Goal: Communication & Community: Answer question/provide support

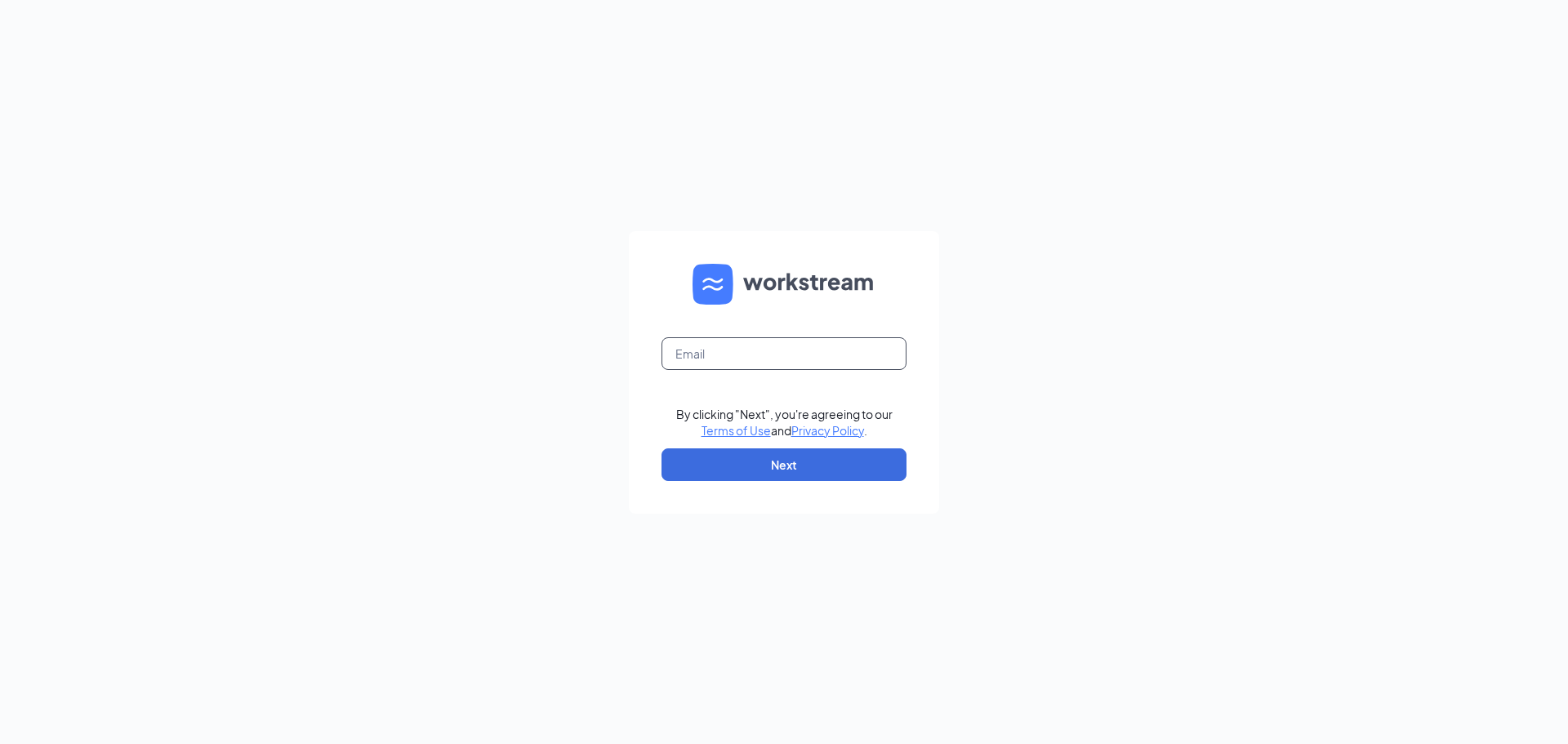
click at [712, 347] on input "text" at bounding box center [784, 354] width 245 height 33
click at [777, 356] on input "text" at bounding box center [784, 354] width 245 height 33
type input "jewellsquareace@myaceonline.com"
click at [801, 458] on button "Next" at bounding box center [784, 464] width 245 height 33
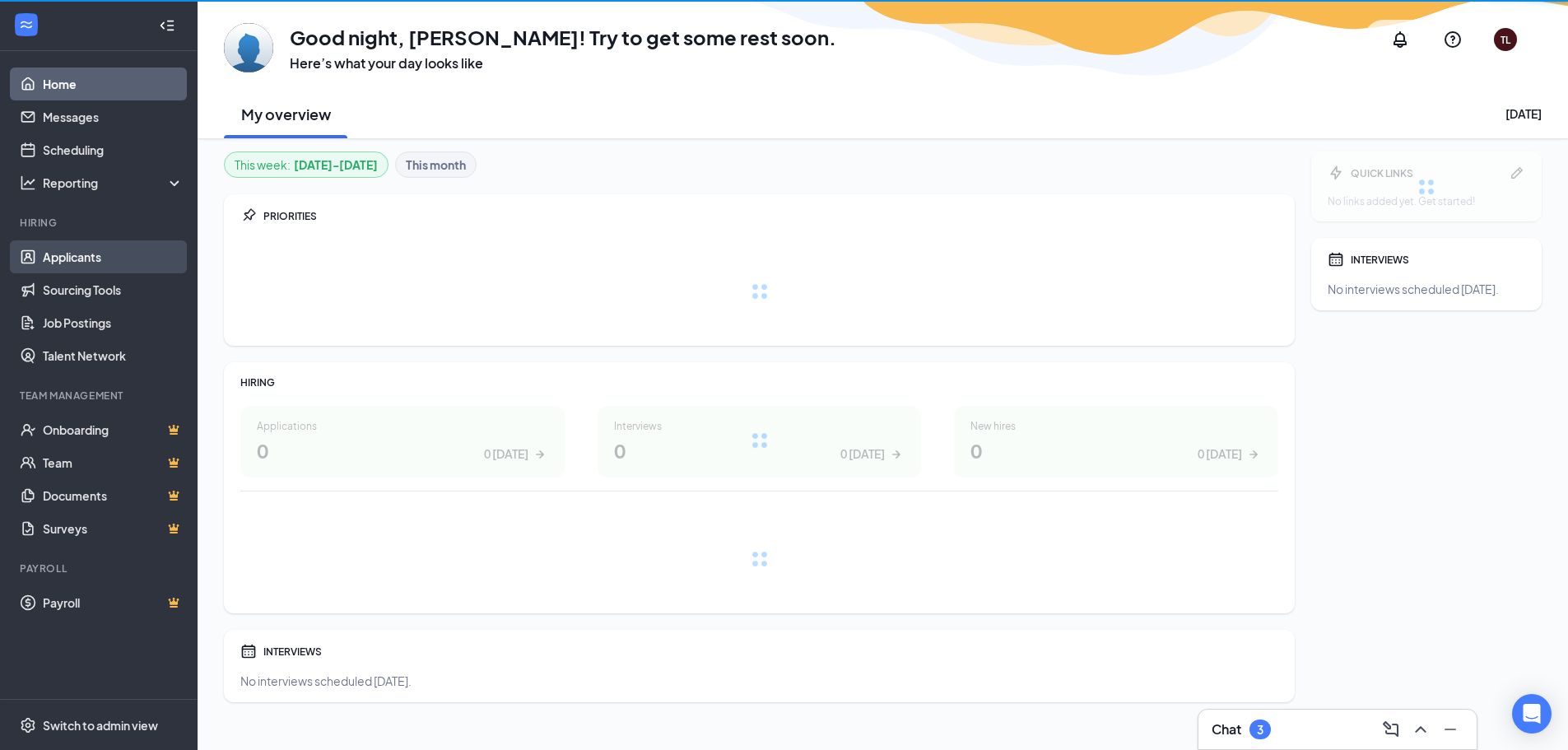
click at [118, 251] on link "Applicants" at bounding box center [113, 257] width 140 height 33
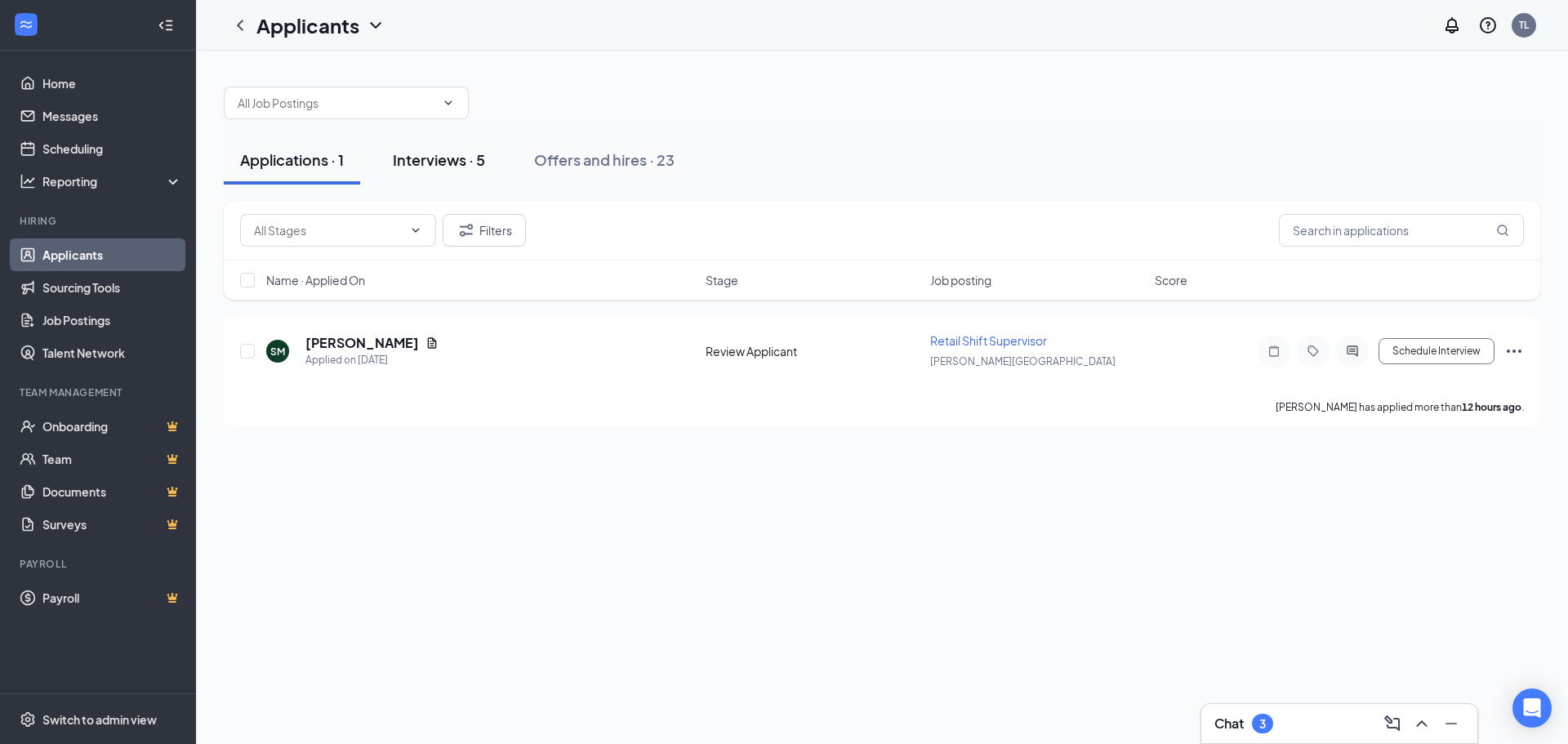
click at [453, 158] on div "Interviews · 5" at bounding box center [439, 160] width 92 height 21
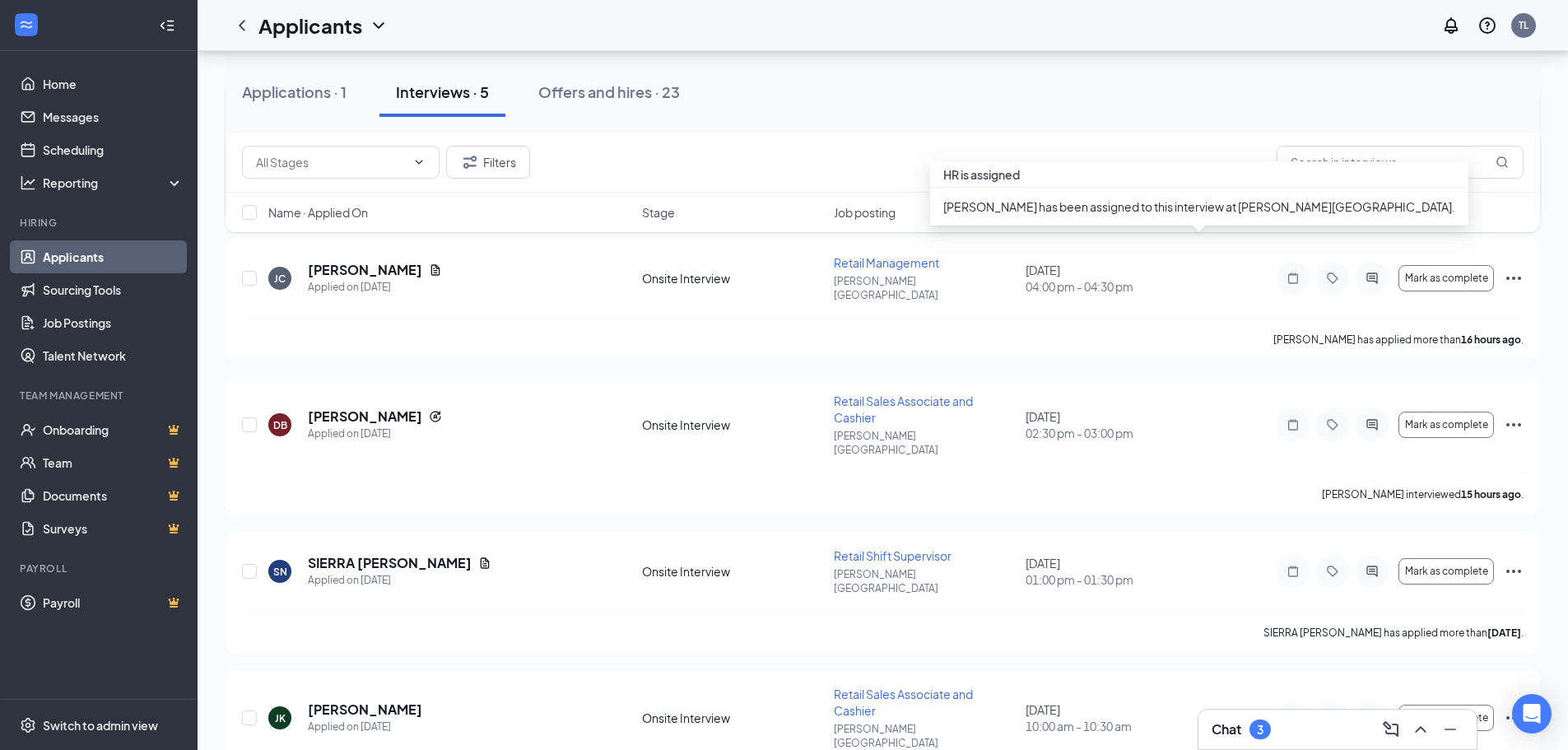
scroll to position [245, 0]
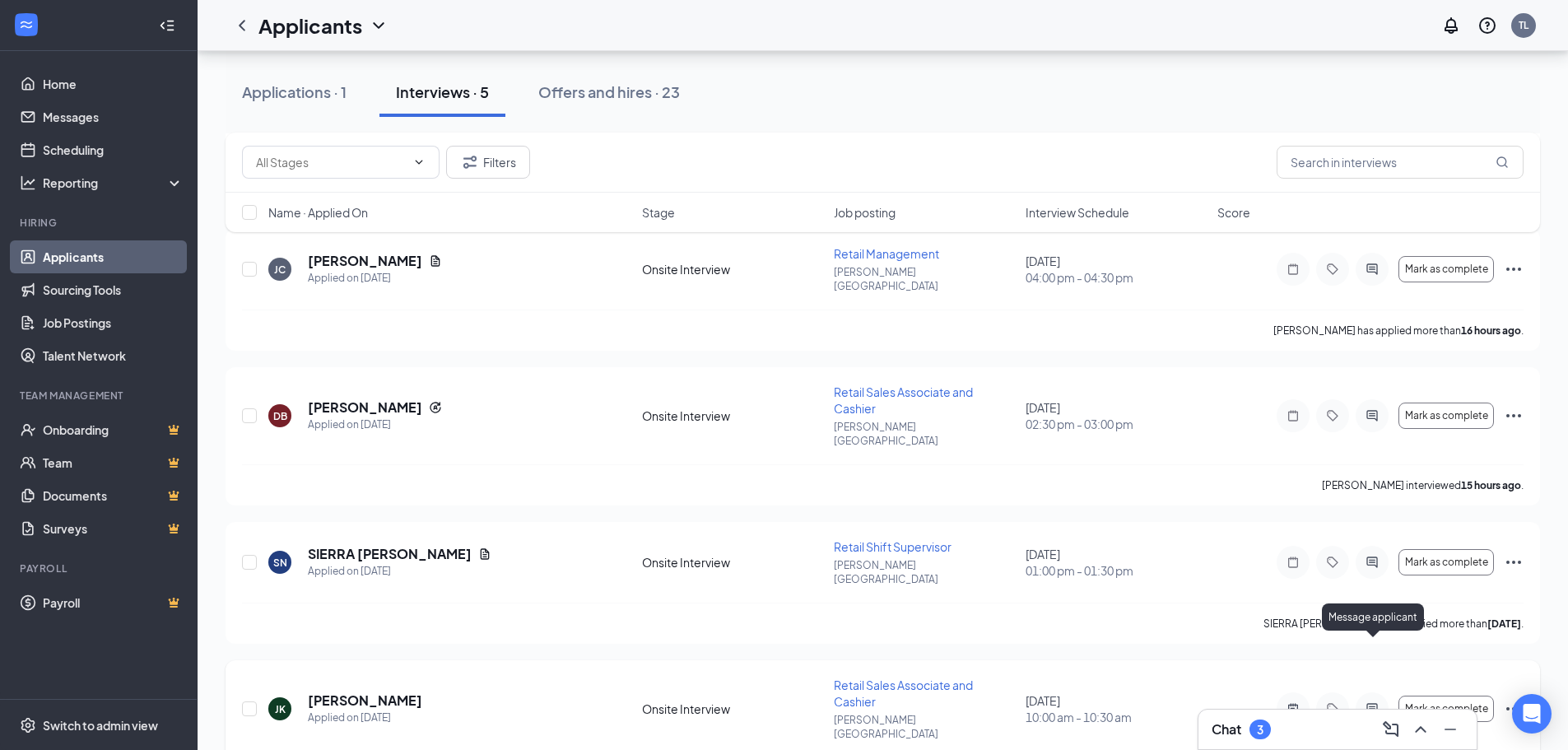
click at [1373, 703] on icon "ActiveChat" at bounding box center [1372, 708] width 10 height 10
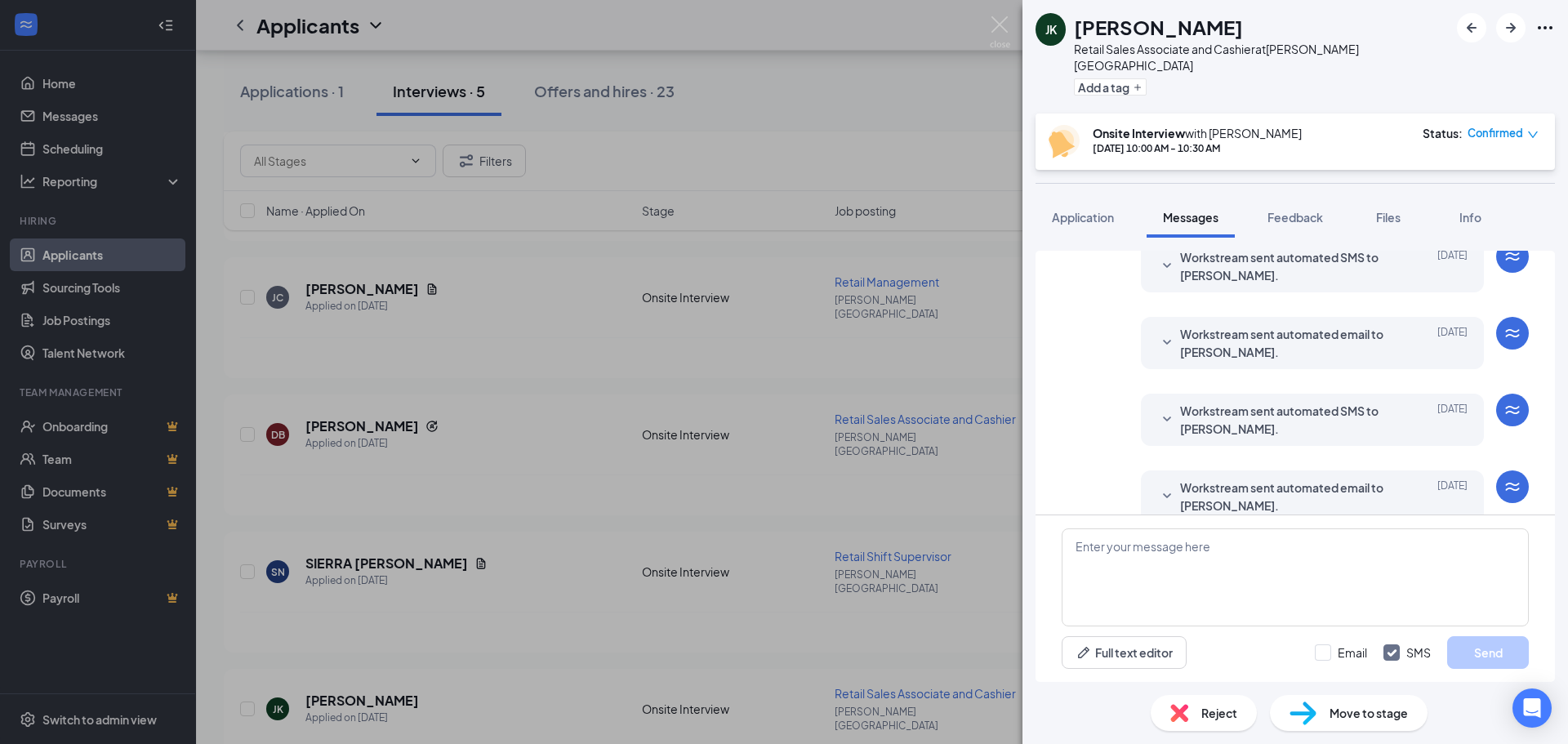
scroll to position [510, 0]
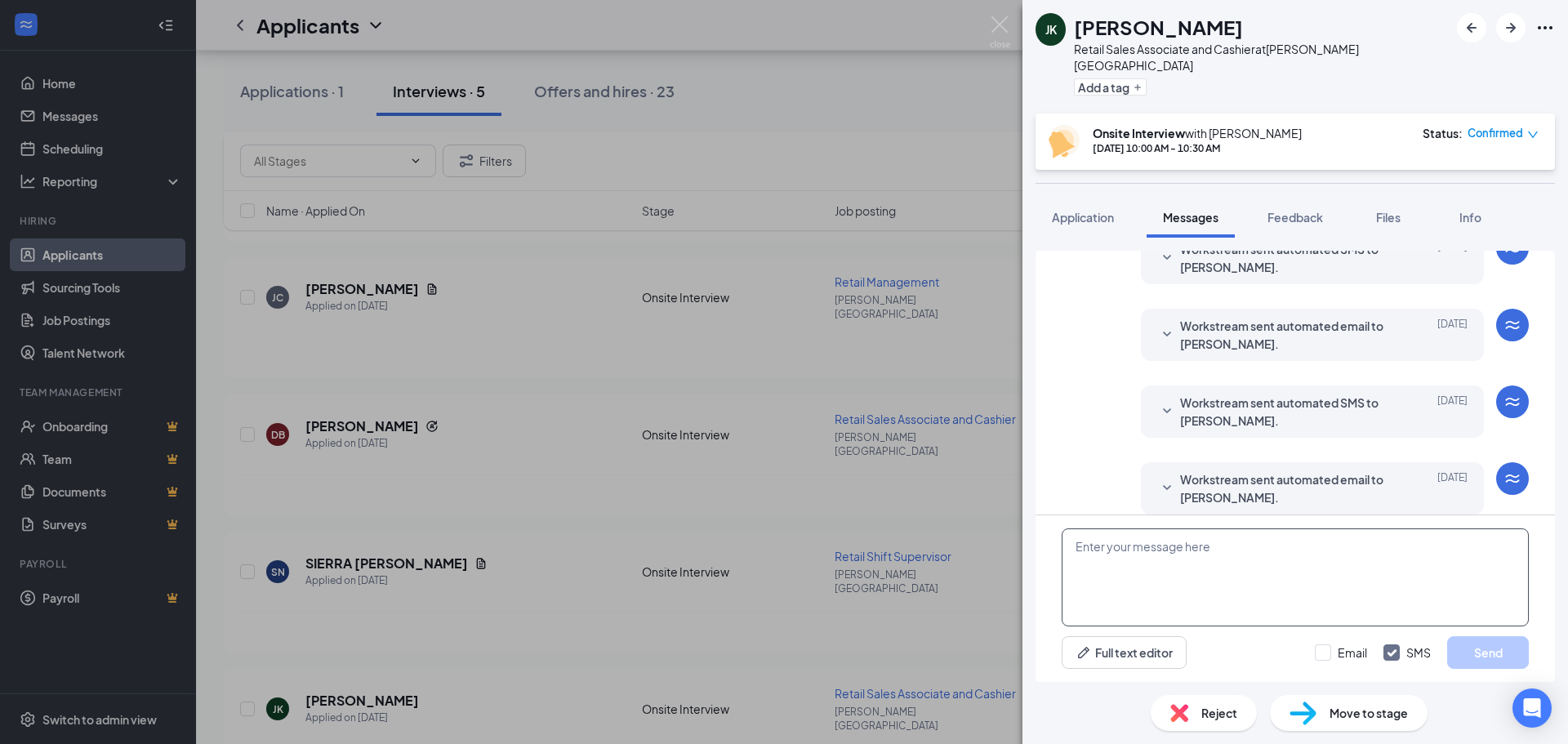
click at [1118, 562] on textarea at bounding box center [1294, 577] width 467 height 98
type textarea "I need you to send in a resume. I left a message on your voice mail."
click at [1498, 648] on button "Send" at bounding box center [1487, 652] width 82 height 33
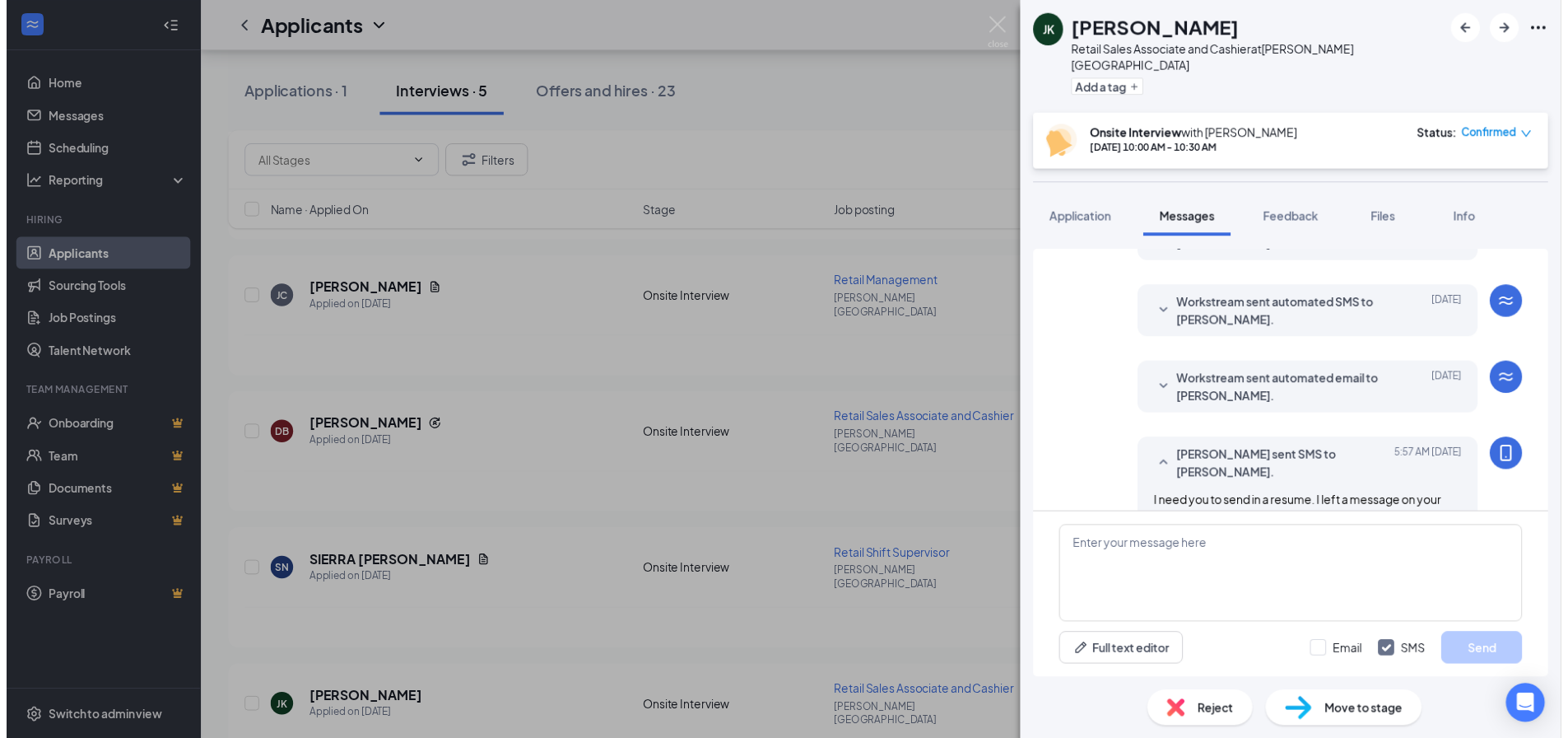
scroll to position [622, 0]
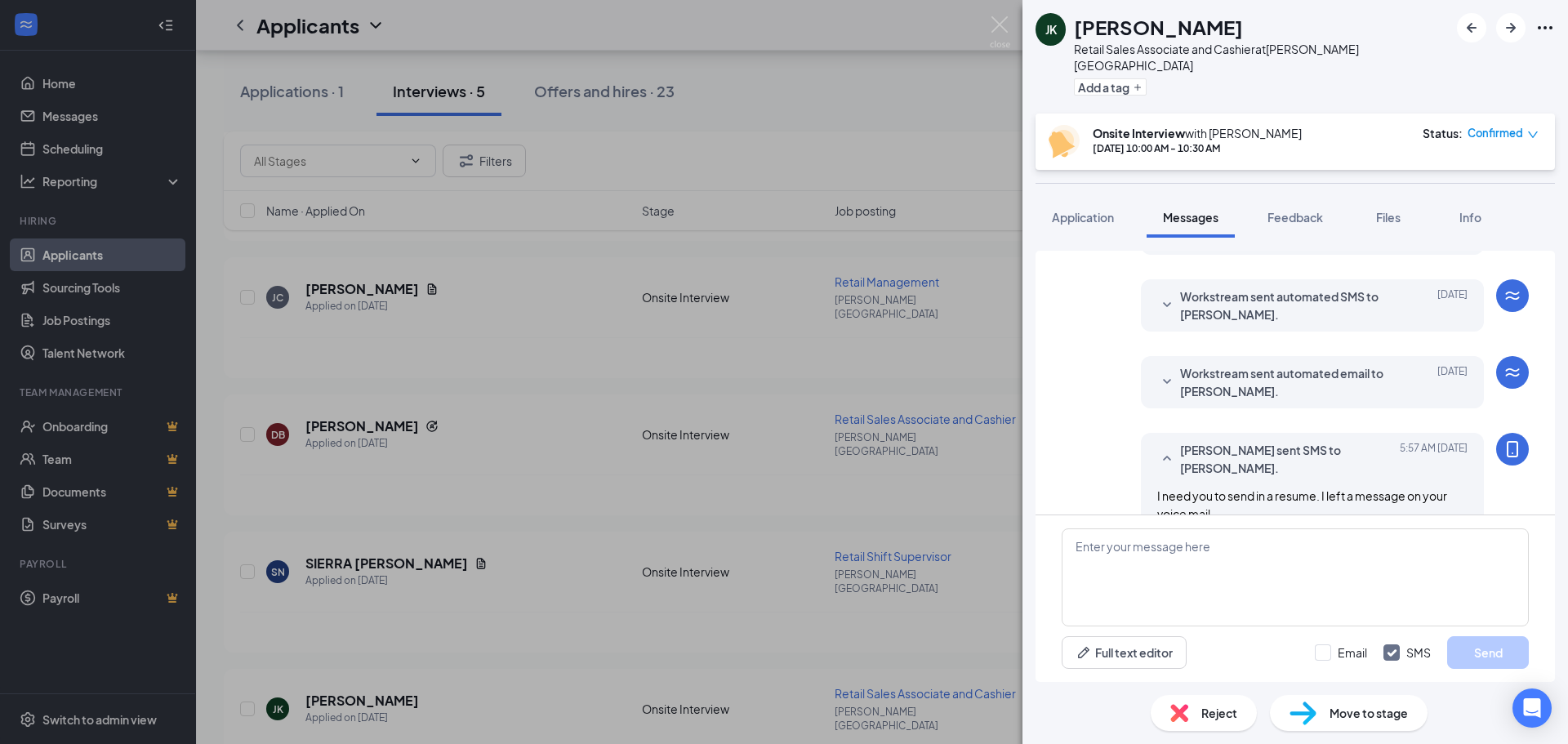
click at [968, 126] on div "[PERSON_NAME] [PERSON_NAME] Retail Sales Associate and Cashier at [PERSON_NAME]…" at bounding box center [784, 372] width 1568 height 744
